Goal: Book appointment/travel/reservation

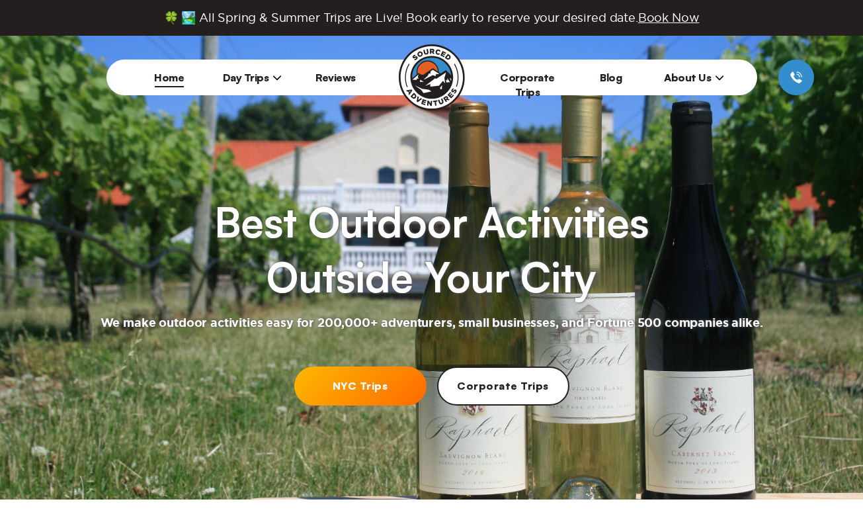
click at [346, 387] on link "NYC Trips" at bounding box center [360, 385] width 132 height 39
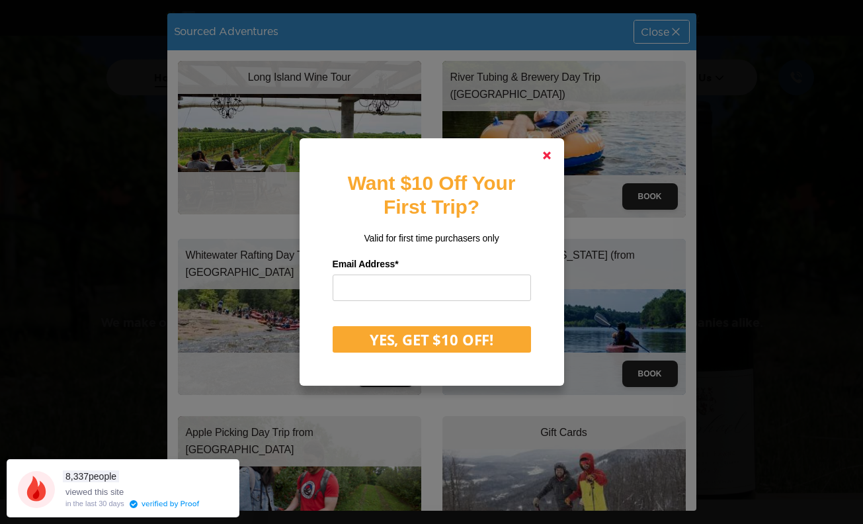
click at [544, 156] on polygon at bounding box center [547, 155] width 8 height 8
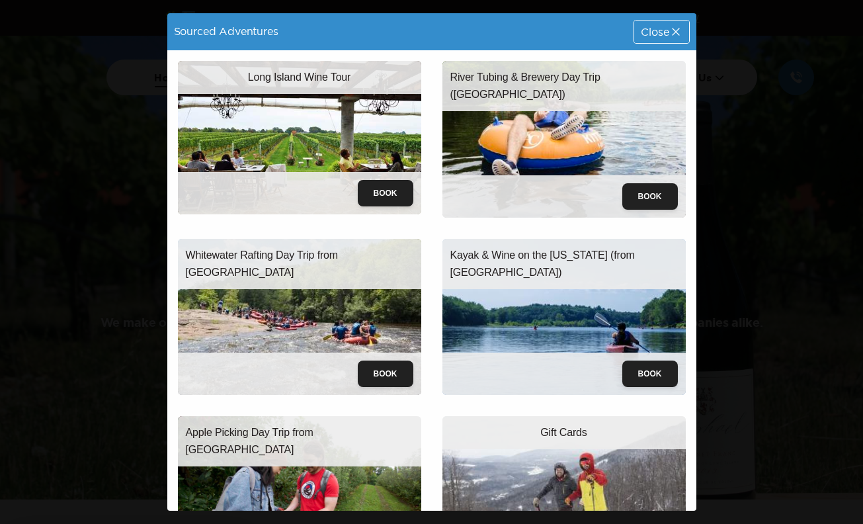
click at [315, 79] on p "Long Island Wine Tour" at bounding box center [299, 77] width 103 height 17
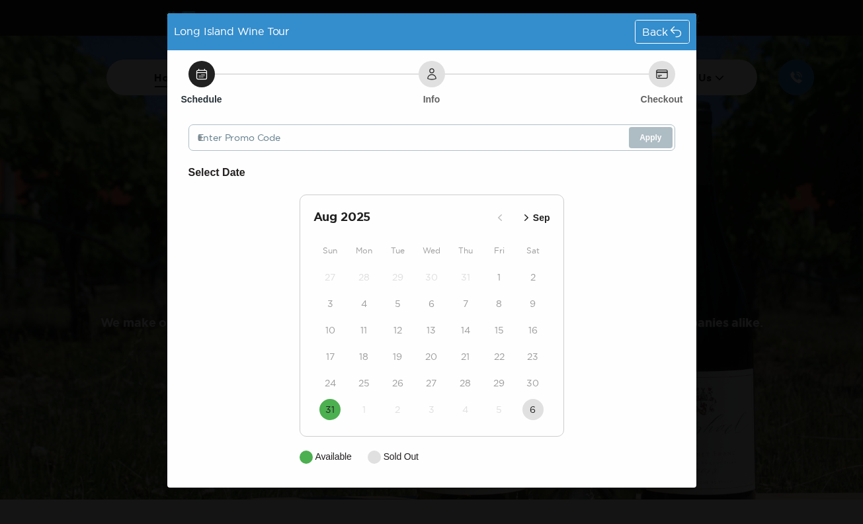
click at [525, 214] on icon "button" at bounding box center [526, 217] width 13 height 13
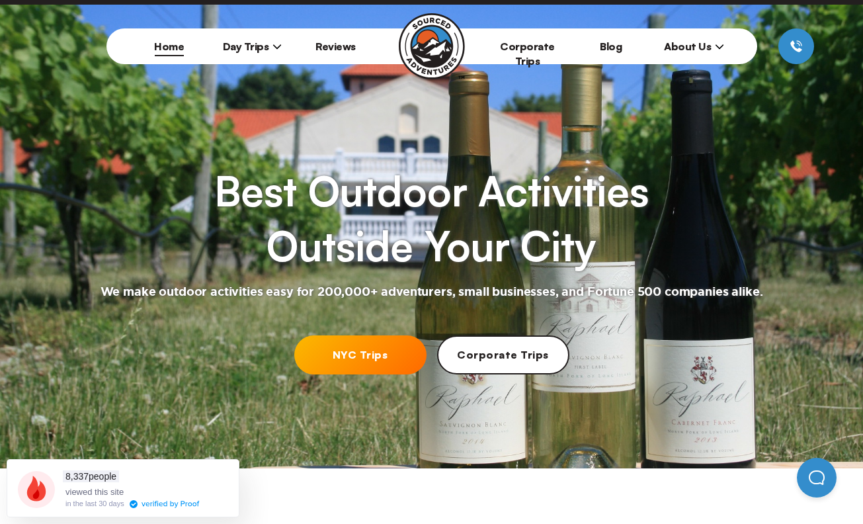
scroll to position [29, 0]
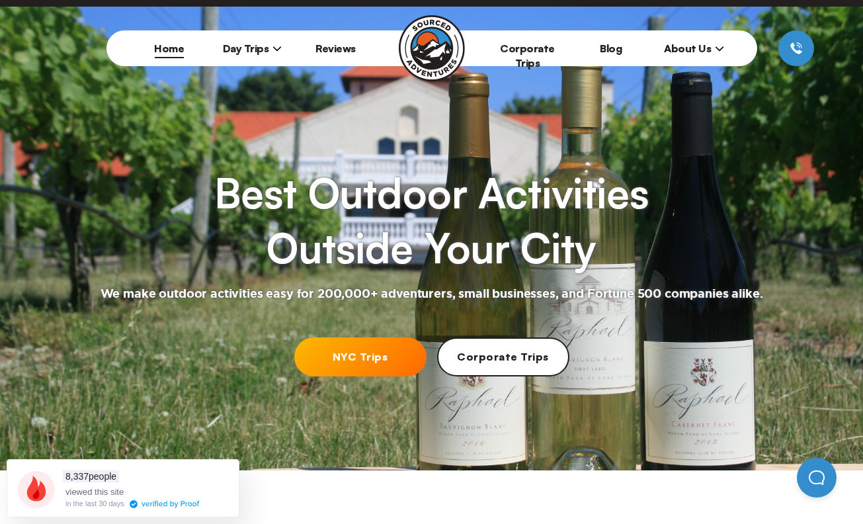
click at [265, 46] on span "Day Trips" at bounding box center [253, 48] width 60 height 13
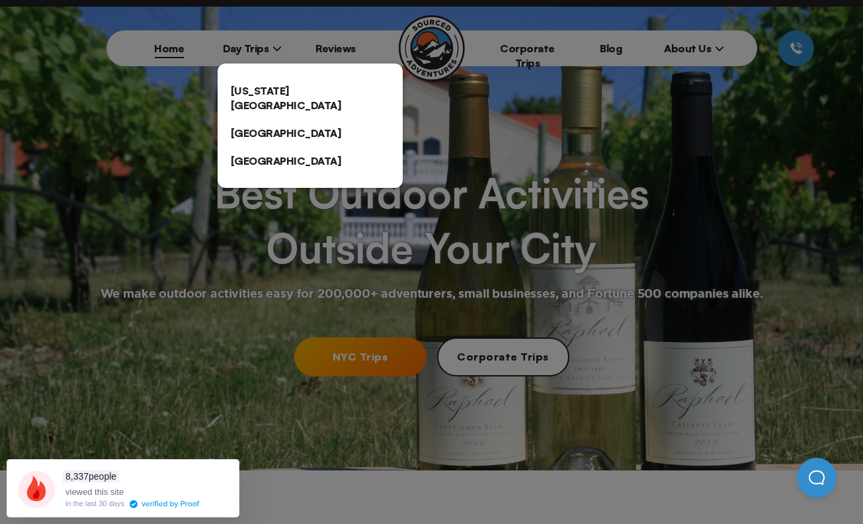
click at [272, 95] on link "[US_STATE][GEOGRAPHIC_DATA]" at bounding box center [310, 98] width 185 height 42
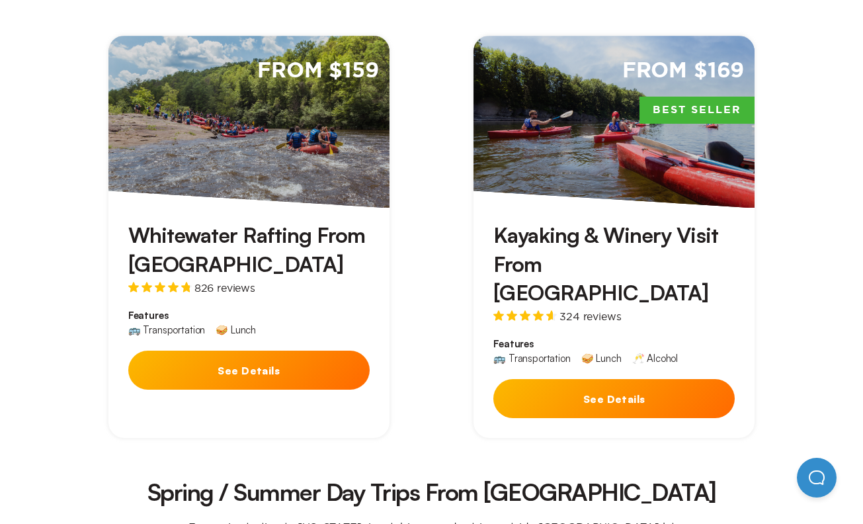
scroll to position [883, 0]
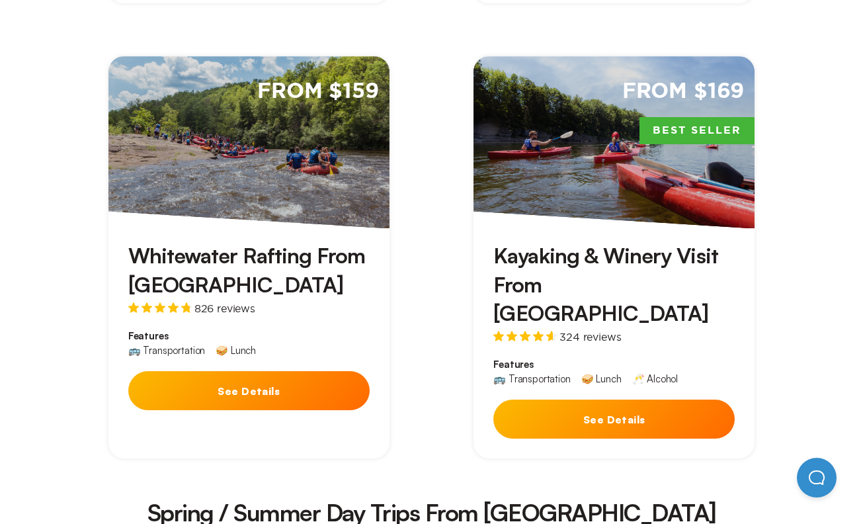
click at [534, 228] on div "Kayaking & Winery Visit From [GEOGRAPHIC_DATA] 324 reviews Features 🚌 Transport…" at bounding box center [613, 343] width 281 height 230
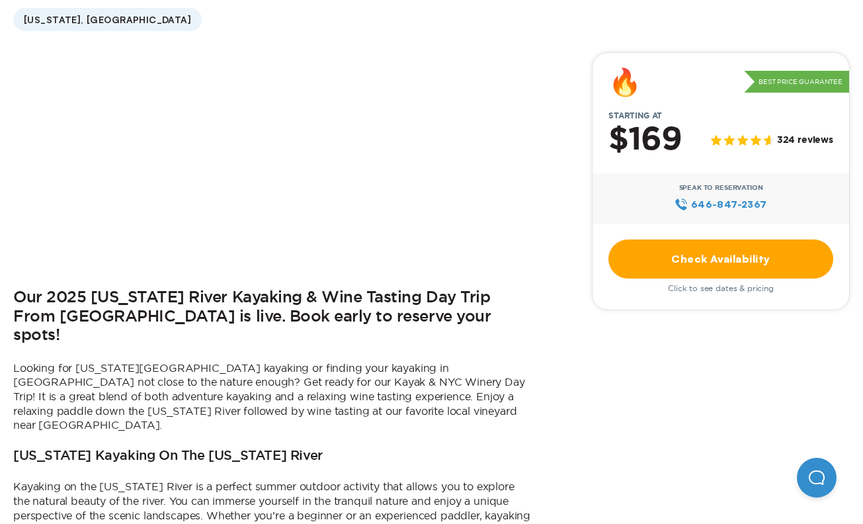
scroll to position [415, 0]
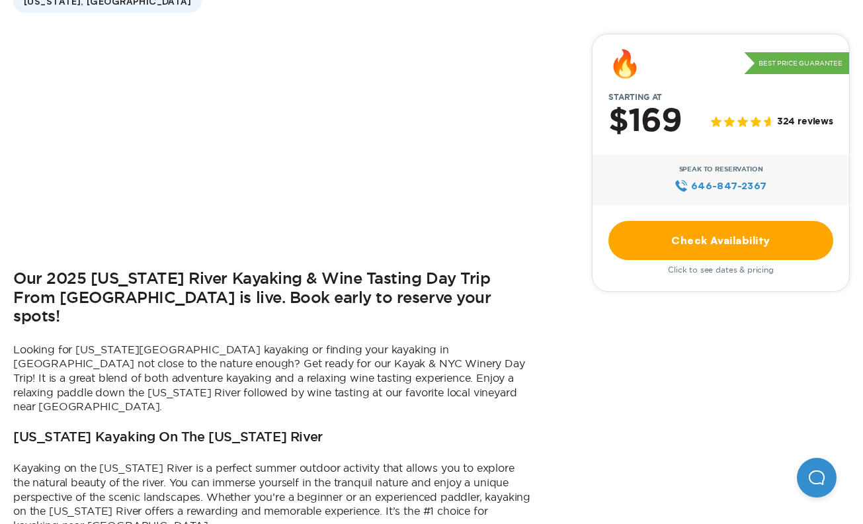
click at [708, 251] on link "Check Availability" at bounding box center [720, 240] width 225 height 39
